Goal: Transaction & Acquisition: Book appointment/travel/reservation

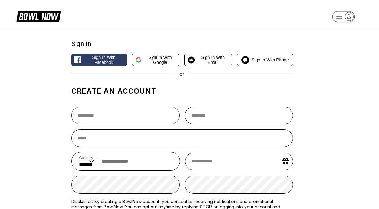
select select "**"
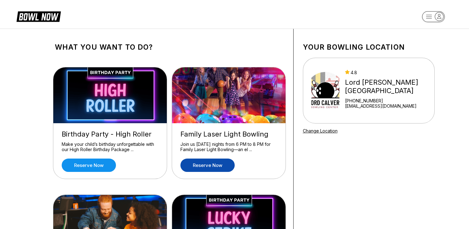
click at [191, 164] on link "Reserve now" at bounding box center [208, 165] width 54 height 13
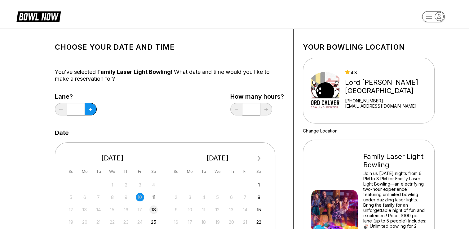
click at [155, 208] on div "18" at bounding box center [154, 209] width 8 height 8
click at [91, 108] on icon at bounding box center [90, 109] width 3 height 3
type input "*"
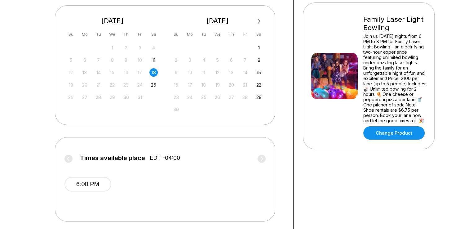
scroll to position [138, 0]
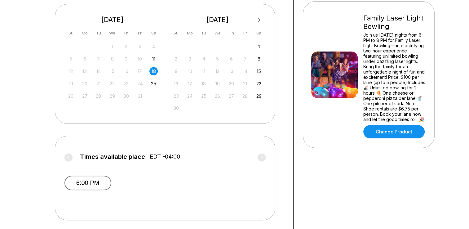
click at [82, 181] on button "6:00 PM" at bounding box center [88, 183] width 47 height 15
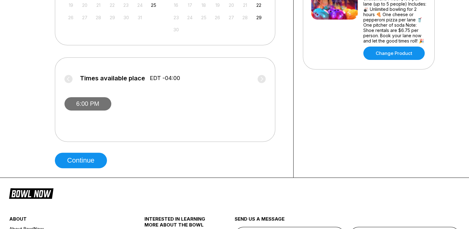
scroll to position [220, 0]
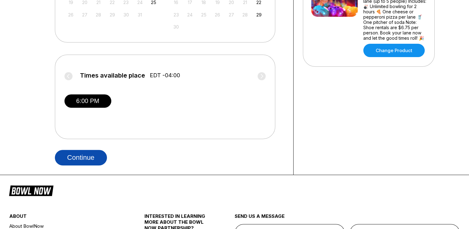
click at [73, 156] on button "Continue" at bounding box center [81, 158] width 52 height 16
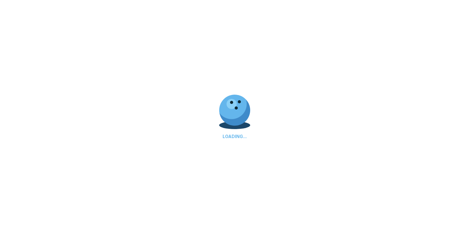
select select "**"
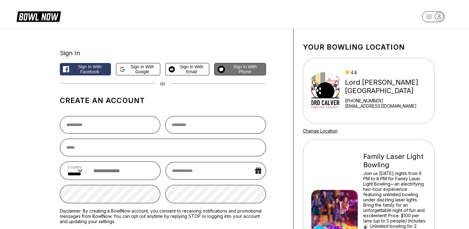
click at [240, 69] on span "Sign in with Phone" at bounding box center [245, 69] width 35 height 10
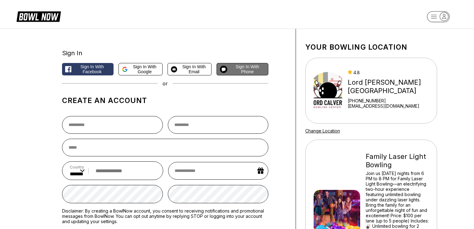
select select "**"
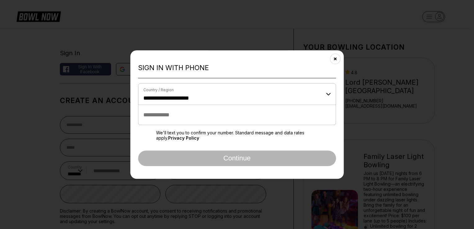
click at [172, 112] on input "tel" at bounding box center [237, 115] width 198 height 20
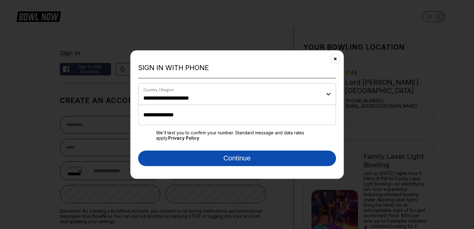
type input "**********"
click at [235, 158] on button "Continue" at bounding box center [237, 158] width 198 height 16
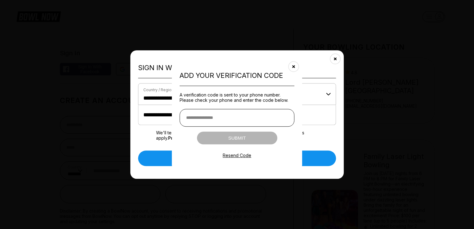
click at [208, 115] on input "text" at bounding box center [237, 118] width 115 height 18
click at [216, 122] on input "text" at bounding box center [237, 118] width 115 height 18
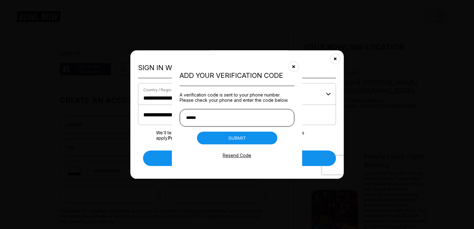
type input "******"
click at [264, 141] on button "Submit" at bounding box center [237, 138] width 80 height 13
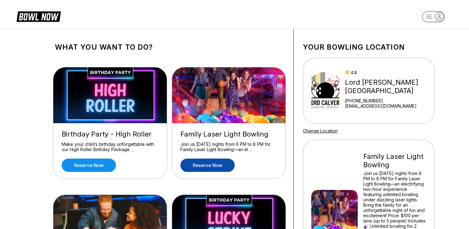
click at [210, 166] on link "Reserve now" at bounding box center [208, 165] width 54 height 13
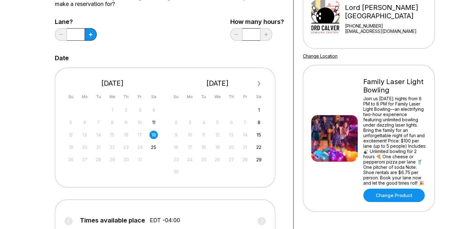
scroll to position [74, 0]
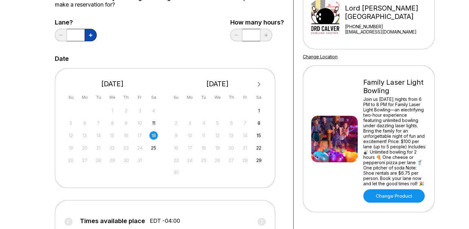
click at [94, 34] on button at bounding box center [91, 35] width 12 height 12
type input "*"
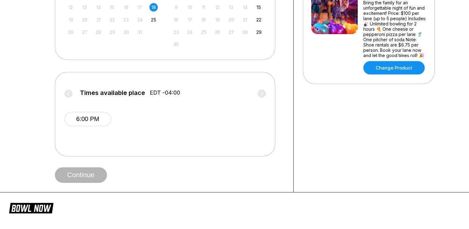
scroll to position [243, 0]
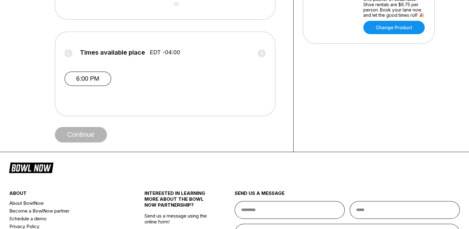
click at [97, 78] on button "6:00 PM" at bounding box center [88, 78] width 47 height 15
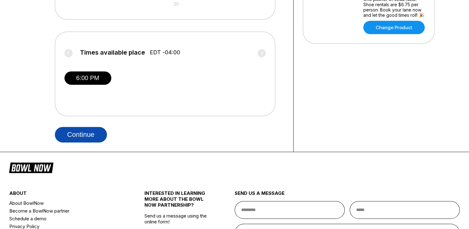
click at [84, 136] on button "Continue" at bounding box center [81, 135] width 52 height 16
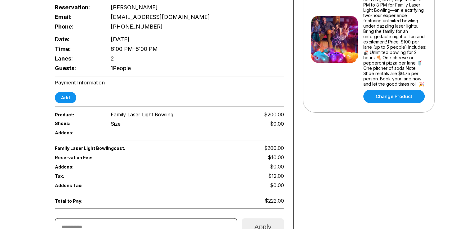
scroll to position [171, 0]
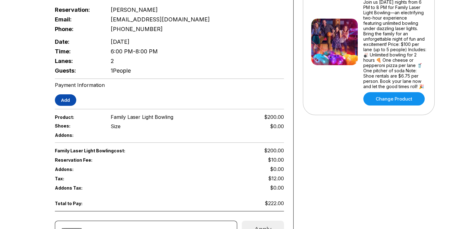
click at [61, 99] on button "Add" at bounding box center [65, 99] width 21 height 11
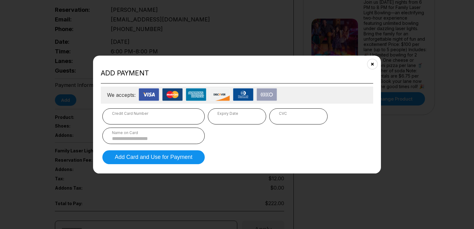
click at [292, 116] on iframe at bounding box center [298, 119] width 39 height 6
click at [151, 132] on div "Name on Card" at bounding box center [153, 132] width 83 height 5
click at [130, 137] on input at bounding box center [153, 138] width 83 height 5
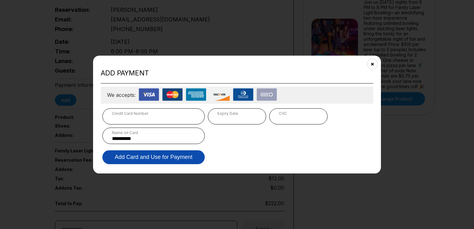
type input "**********"
click at [162, 157] on button "Add Card and Use for Payment" at bounding box center [153, 157] width 102 height 14
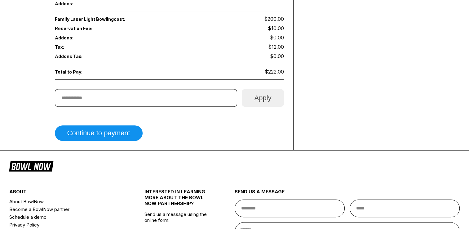
scroll to position [307, 0]
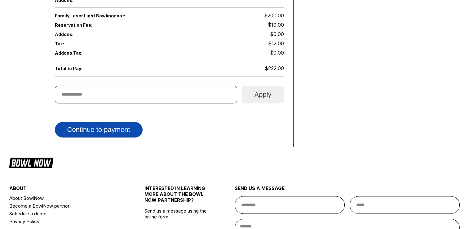
click at [120, 125] on button "Continue to payment" at bounding box center [99, 130] width 88 height 16
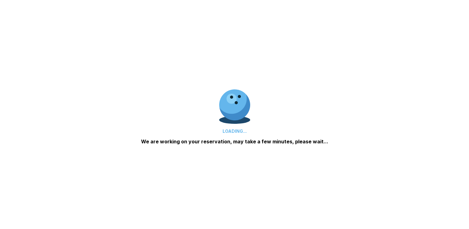
scroll to position [0, 0]
